Goal: Task Accomplishment & Management: Manage account settings

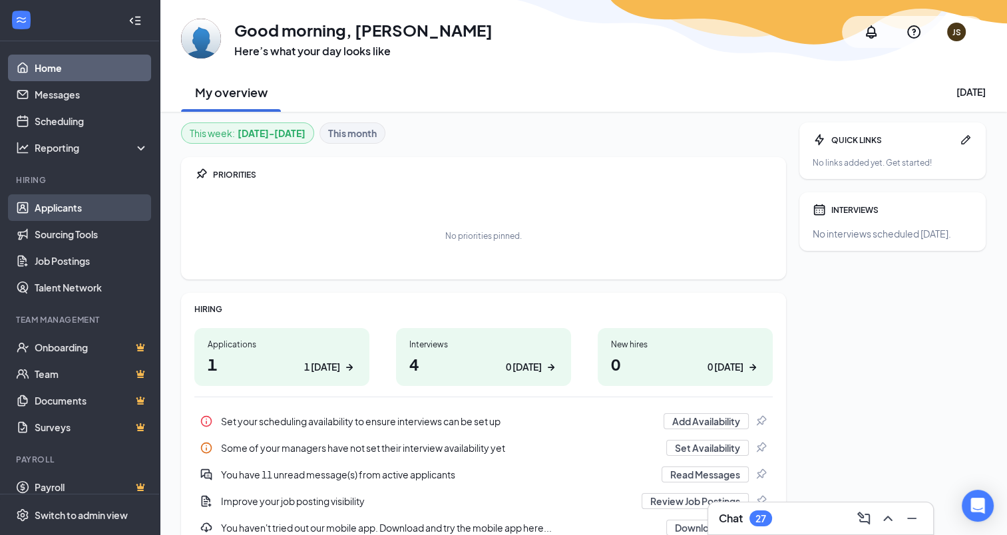
click at [105, 206] on link "Applicants" at bounding box center [92, 207] width 114 height 27
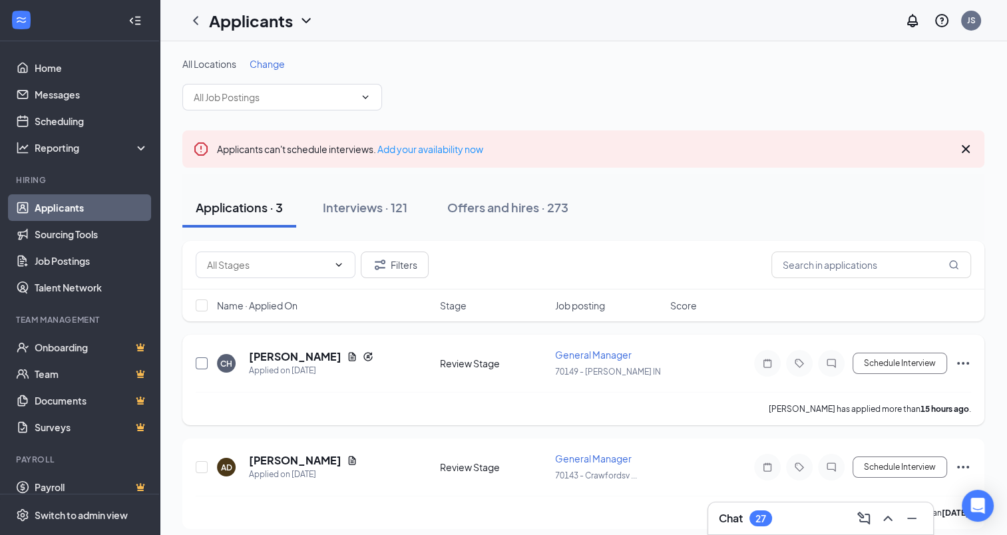
click at [200, 361] on input "checkbox" at bounding box center [202, 363] width 12 height 12
checkbox input "true"
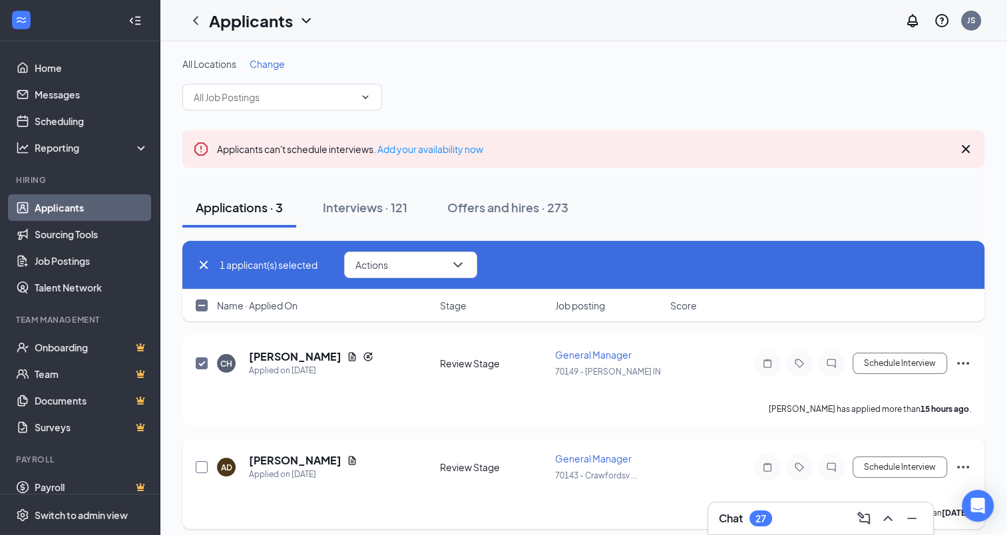
click at [200, 467] on input "checkbox" at bounding box center [202, 467] width 12 height 12
click at [460, 267] on icon "ChevronDown" at bounding box center [458, 265] width 16 height 16
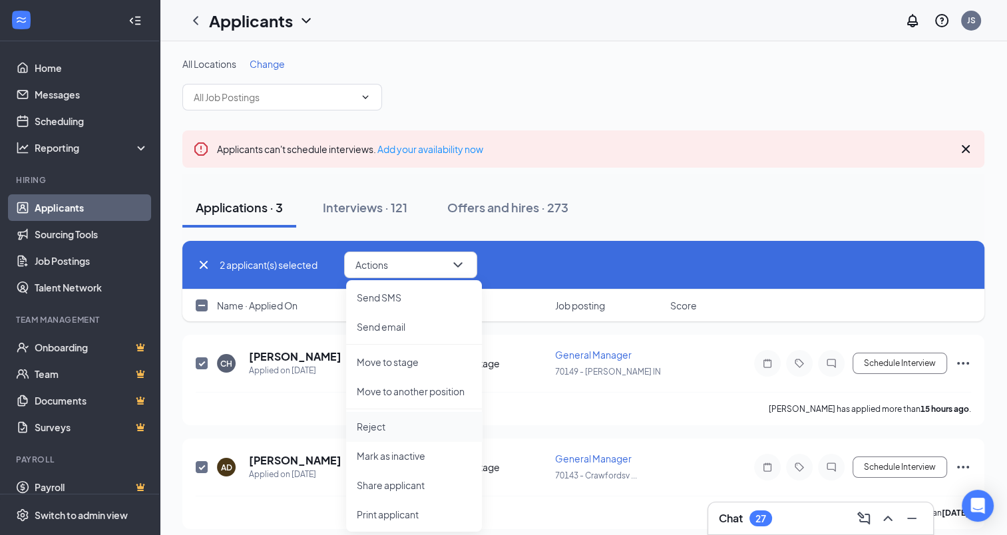
click at [387, 429] on p "Reject" at bounding box center [414, 426] width 114 height 13
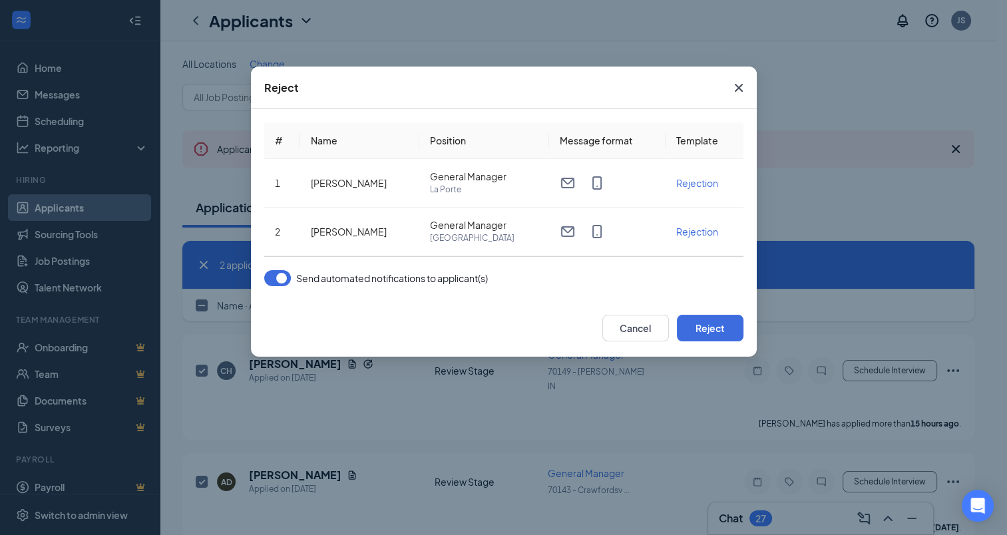
click at [276, 277] on button "button" at bounding box center [277, 278] width 27 height 16
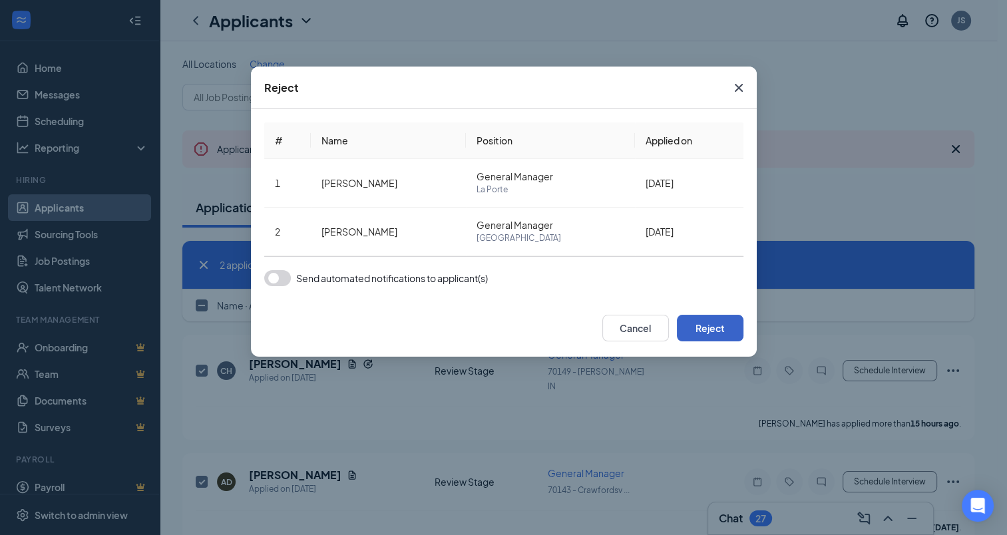
click at [700, 321] on button "Reject" at bounding box center [710, 328] width 67 height 27
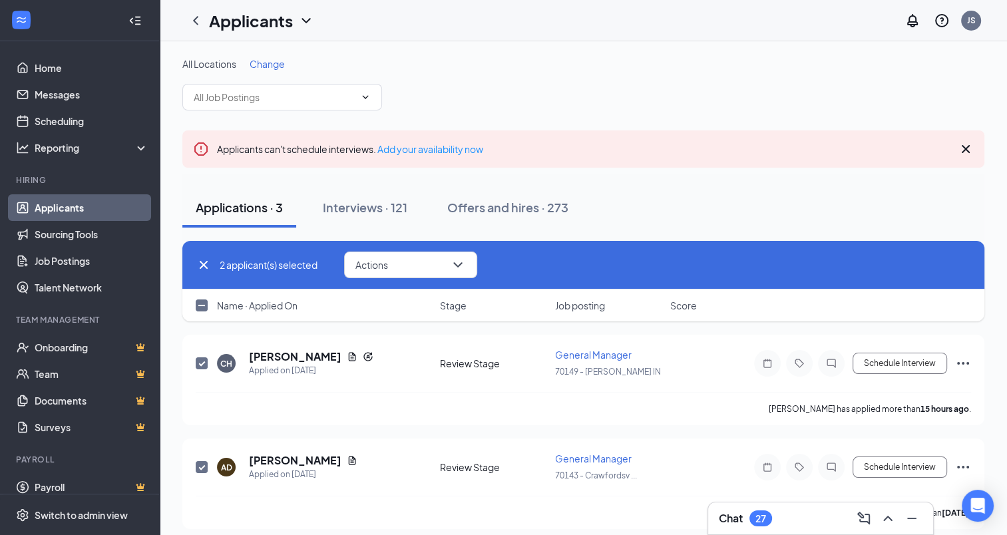
checkbox input "false"
